Goal: Information Seeking & Learning: Learn about a topic

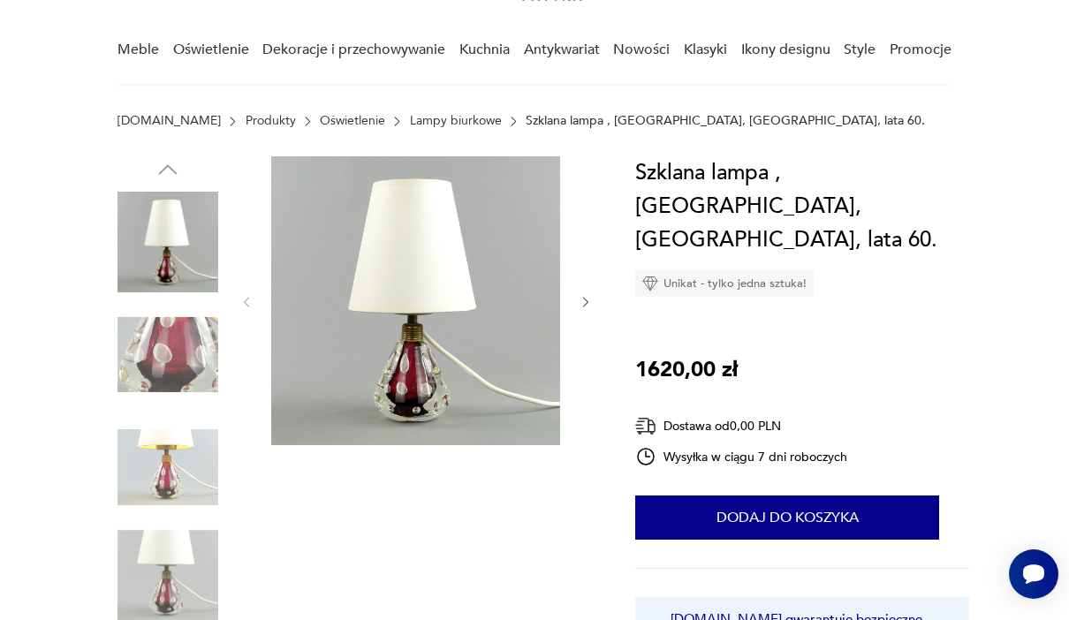
scroll to position [144, 0]
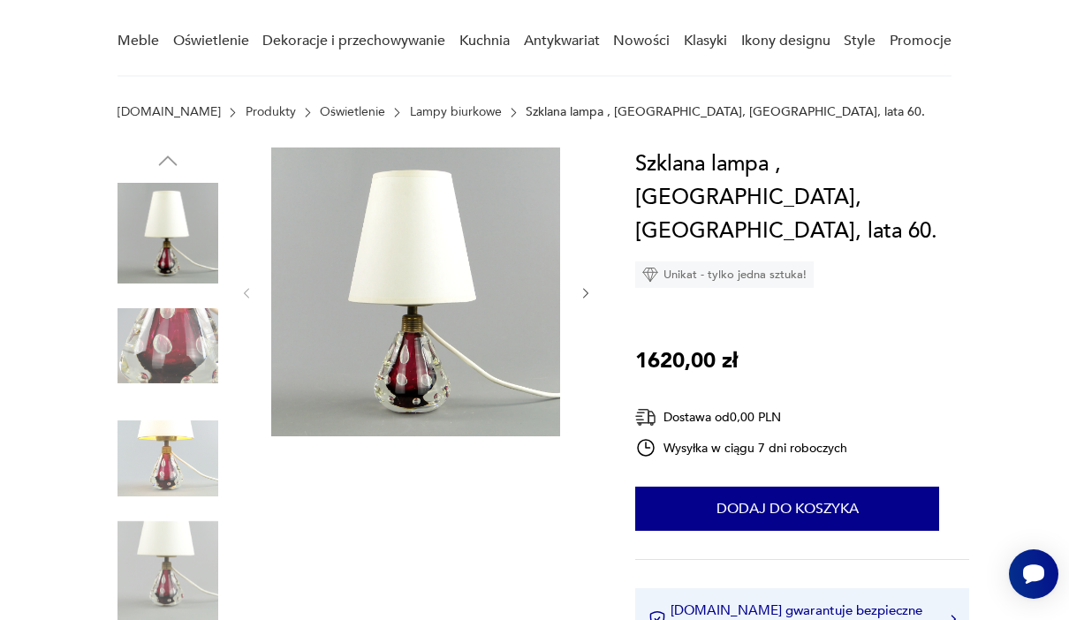
click at [593, 302] on button "button" at bounding box center [586, 294] width 14 height 18
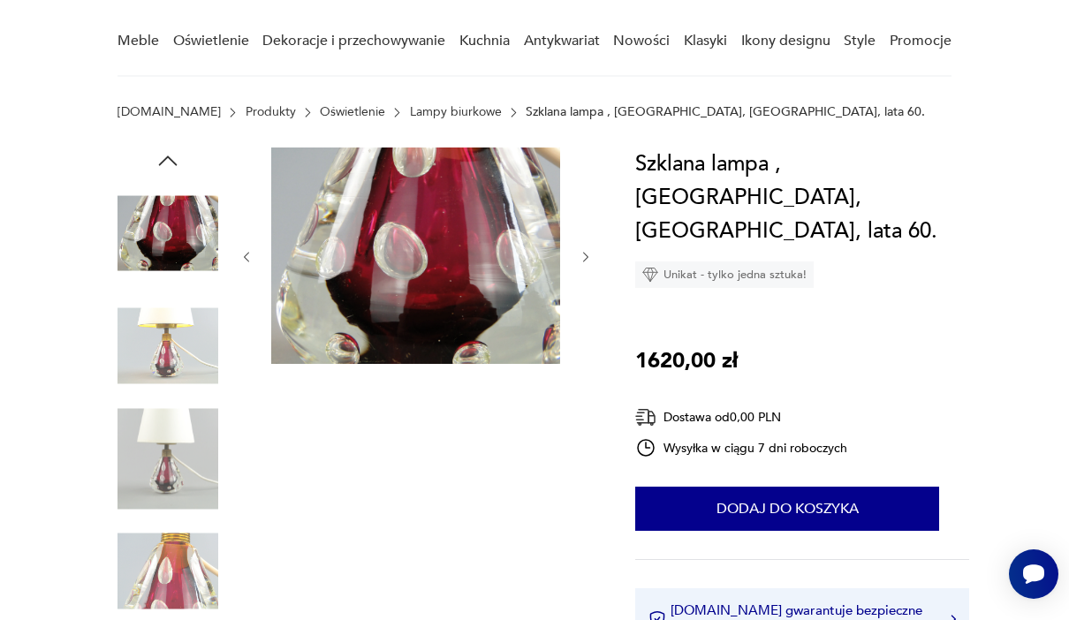
click at [589, 298] on div at bounding box center [417, 258] width 354 height 220
click at [588, 263] on icon "button" at bounding box center [586, 257] width 14 height 14
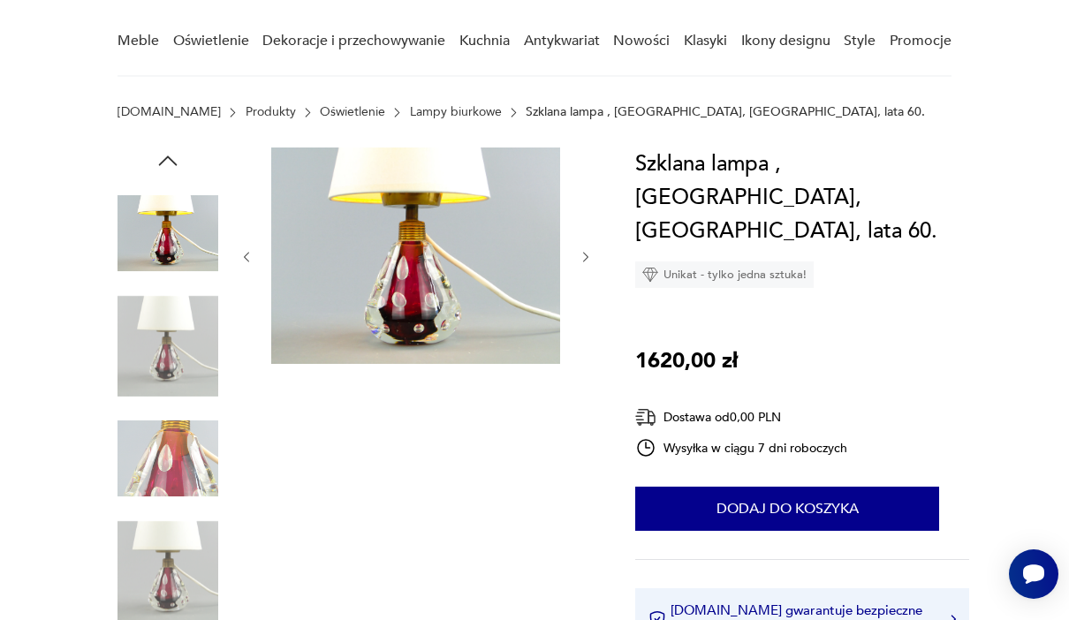
click at [591, 260] on icon "button" at bounding box center [586, 257] width 14 height 14
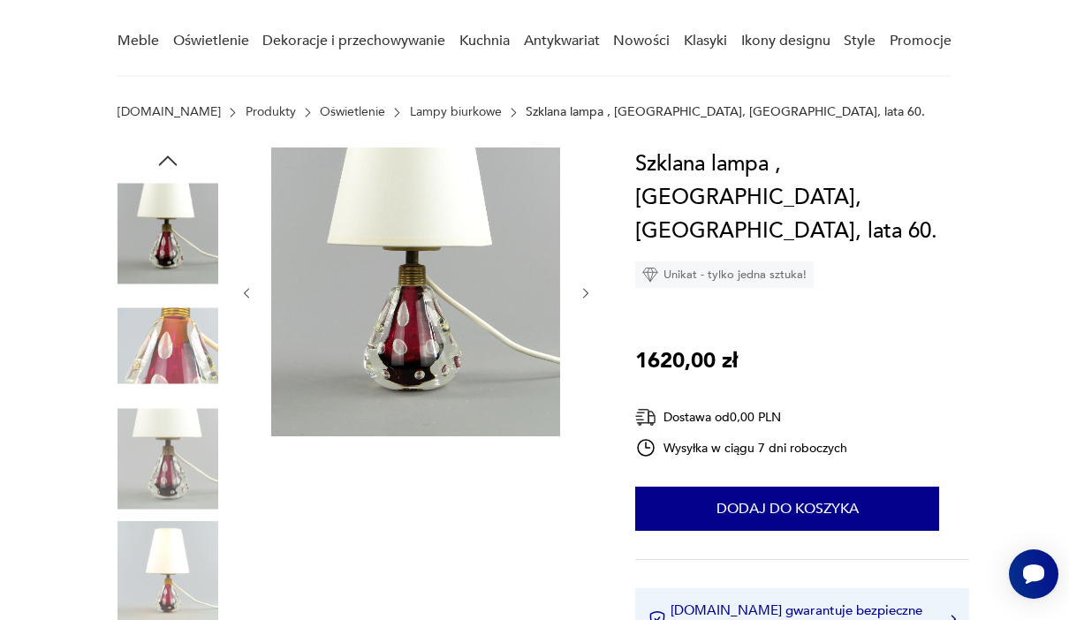
click at [592, 302] on button "button" at bounding box center [586, 294] width 14 height 18
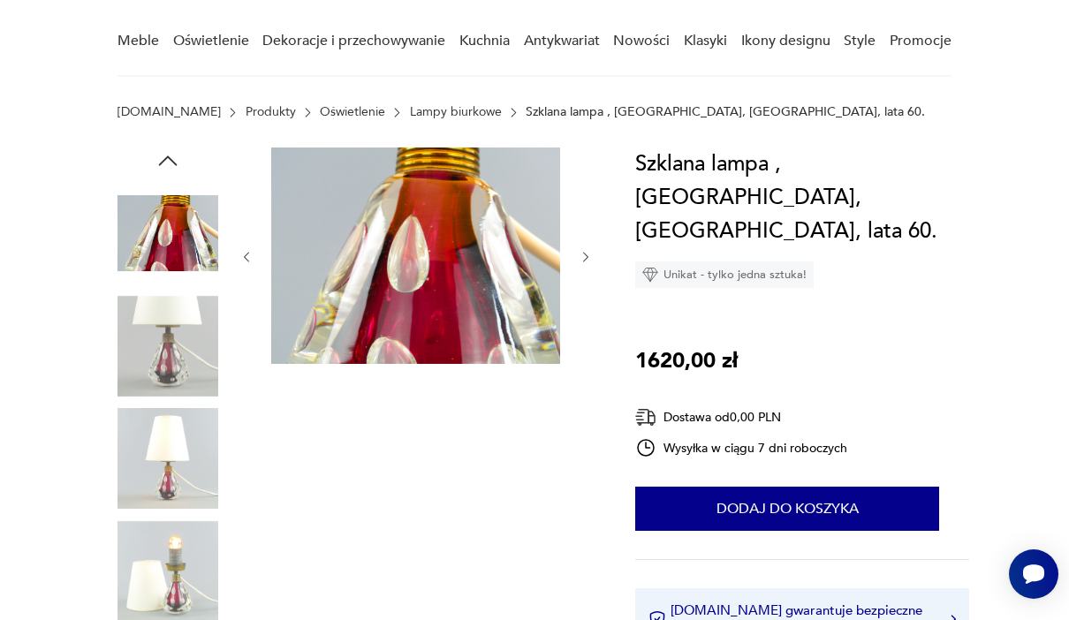
click at [591, 249] on button "button" at bounding box center [586, 258] width 14 height 18
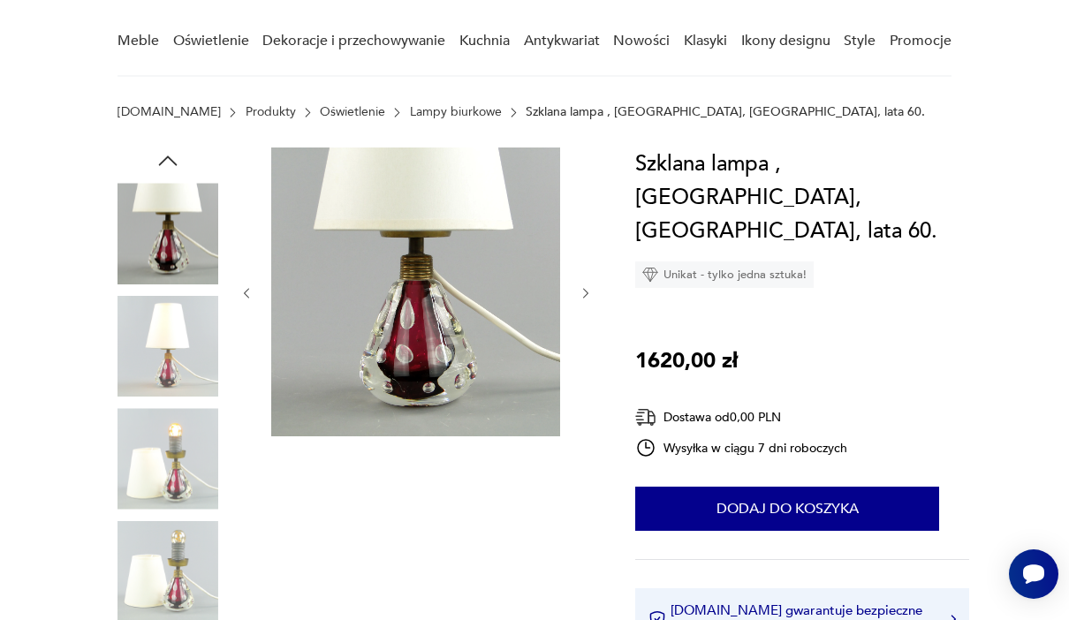
click at [592, 285] on button "button" at bounding box center [586, 294] width 14 height 18
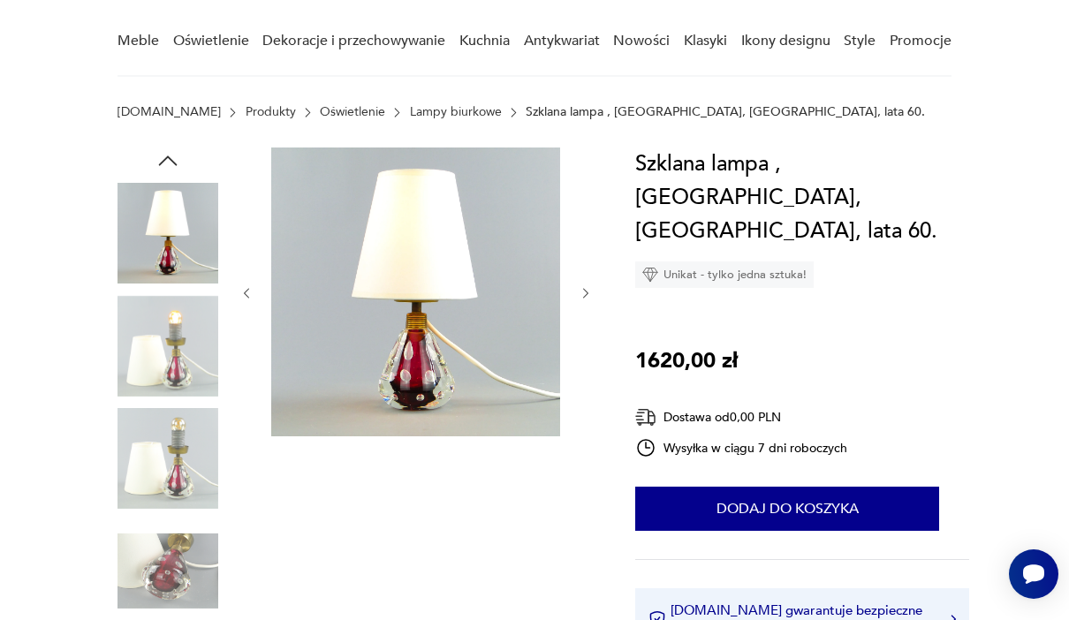
click at [410, 118] on link "Lampy biurkowe" at bounding box center [456, 112] width 92 height 14
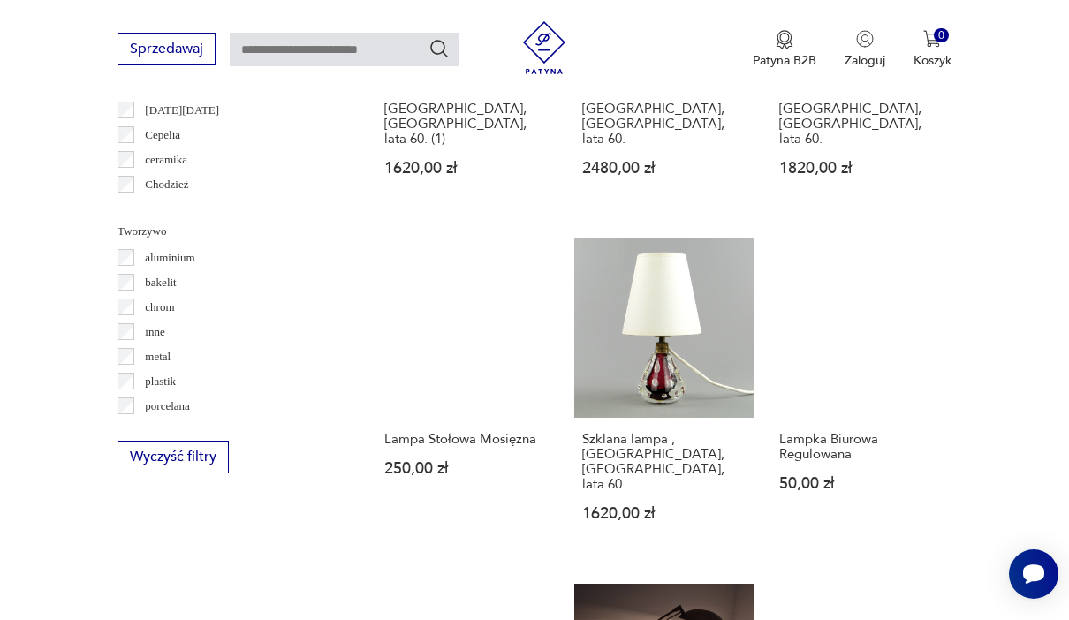
scroll to position [1599, 0]
